Goal: Transaction & Acquisition: Obtain resource

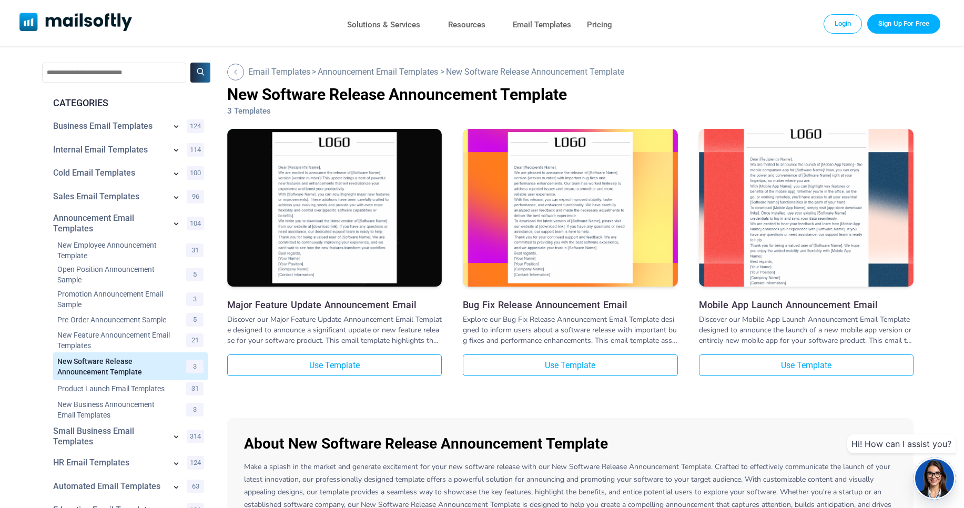
click at [762, 376] on div "Major Feature Update Announcement Email Discover our Major Feature Update Annou…" at bounding box center [570, 261] width 686 height 264
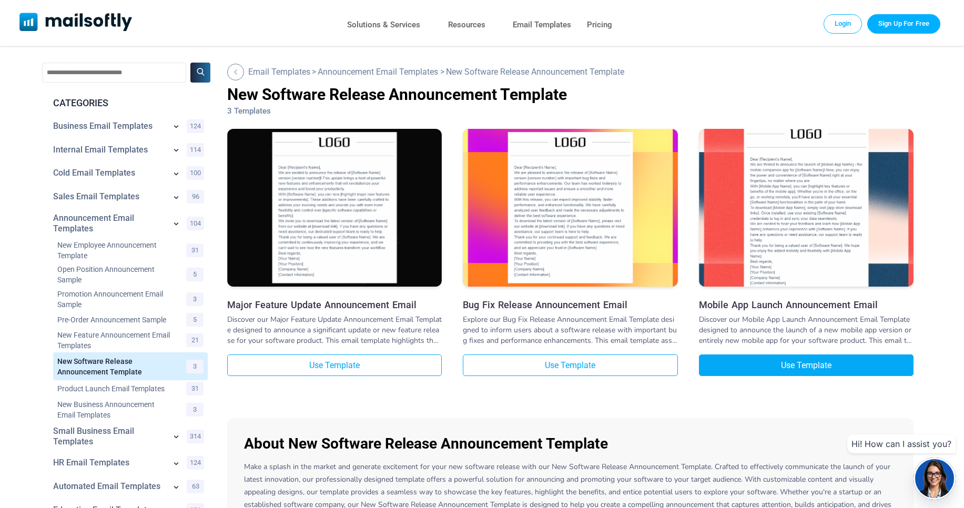
click at [769, 366] on link "Use Template" at bounding box center [806, 365] width 215 height 22
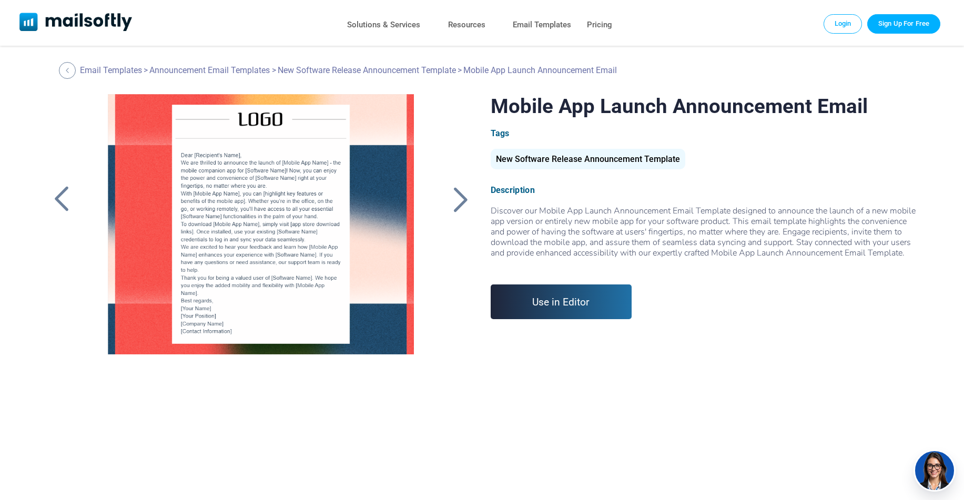
click at [542, 300] on link "Use in Editor" at bounding box center [561, 301] width 141 height 35
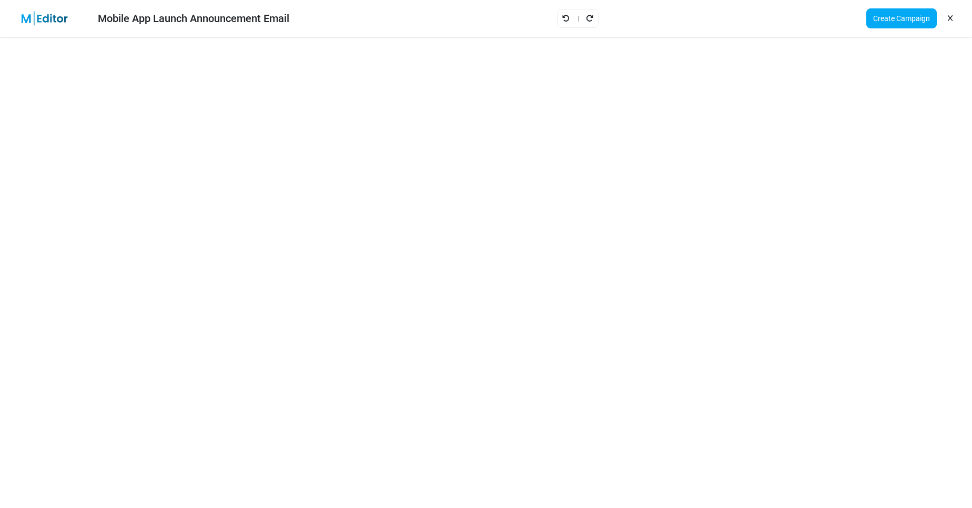
click at [950, 18] on icon at bounding box center [949, 18] width 5 height 1
